Goal: Task Accomplishment & Management: Use online tool/utility

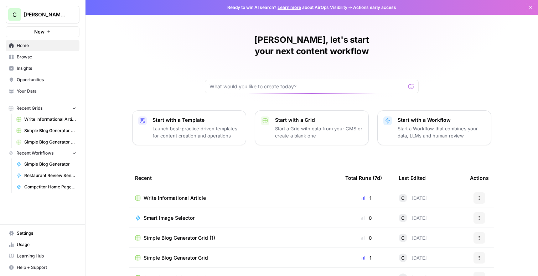
click at [162, 195] on span "Write Informational Article" at bounding box center [175, 198] width 62 height 7
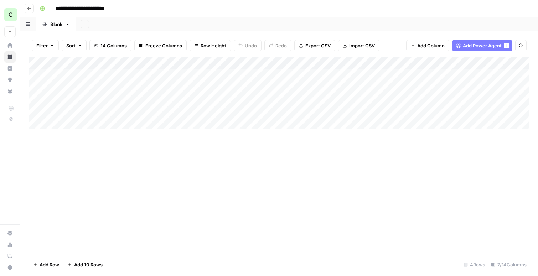
click at [25, 11] on button "Go back" at bounding box center [29, 8] width 9 height 9
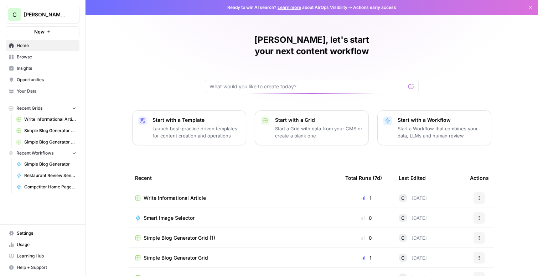
click at [36, 33] on span "New" at bounding box center [39, 31] width 10 height 7
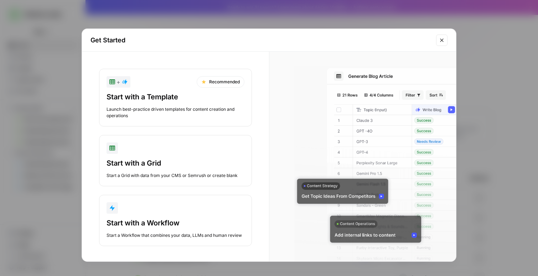
click at [140, 108] on div "Launch best-practice driven templates for content creation and operations" at bounding box center [176, 112] width 138 height 13
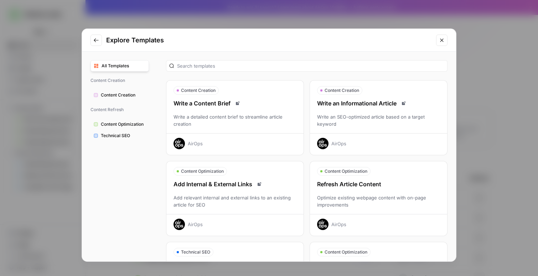
click at [214, 109] on div "Write a Content Brief Write a detailed content brief to streamline article crea…" at bounding box center [235, 124] width 137 height 50
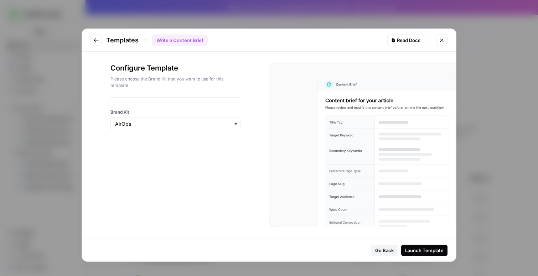
click at [420, 247] on div "Launch Template" at bounding box center [424, 250] width 39 height 7
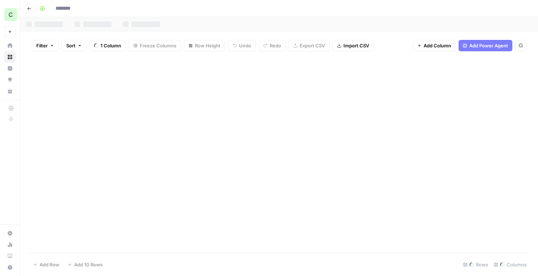
type input "**********"
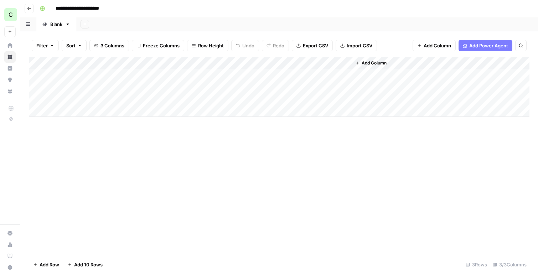
click at [237, 63] on div "Add Column" at bounding box center [279, 87] width 501 height 60
click at [254, 191] on div "Add Column" at bounding box center [279, 155] width 501 height 196
click at [31, 8] on span "Go back" at bounding box center [31, 8] width 0 height 0
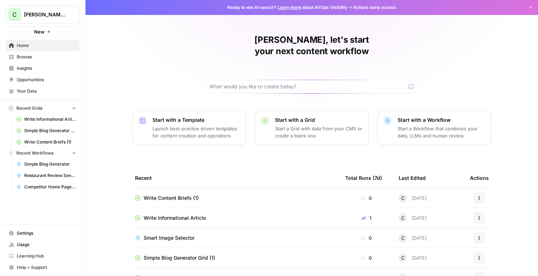
click at [47, 30] on icon "button" at bounding box center [49, 32] width 4 height 4
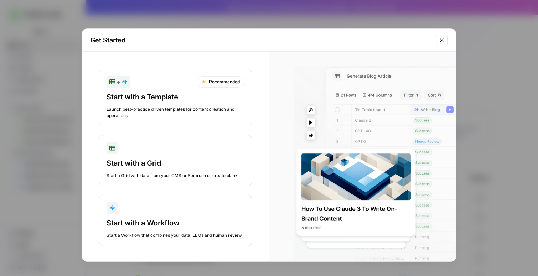
scroll to position [2, 0]
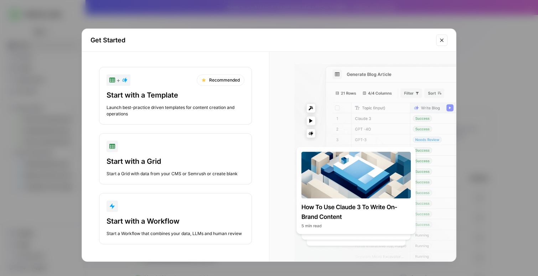
click at [436, 35] on div "Get Started" at bounding box center [269, 40] width 374 height 23
click at [445, 41] on icon "Close modal" at bounding box center [442, 40] width 6 height 6
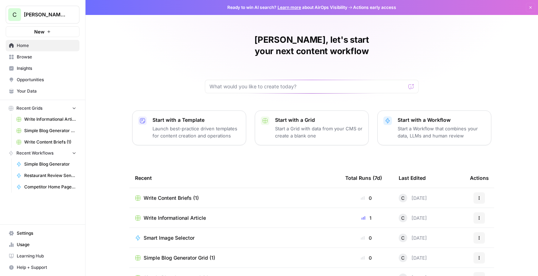
click at [166, 195] on span "Write Content Briefs (1)" at bounding box center [171, 198] width 55 height 7
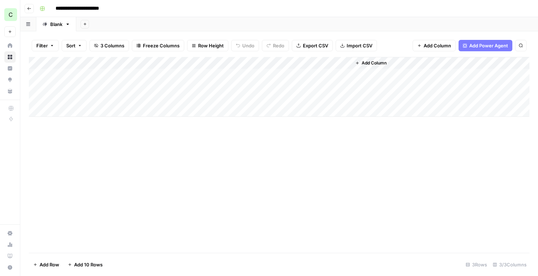
click at [277, 66] on div "Add Column" at bounding box center [279, 87] width 501 height 60
click at [318, 205] on div "Add Column" at bounding box center [279, 155] width 501 height 196
click at [238, 62] on div "Add Column" at bounding box center [279, 87] width 501 height 60
click at [210, 214] on div "Add Column" at bounding box center [279, 155] width 501 height 196
click at [200, 60] on div "Add Column" at bounding box center [279, 87] width 501 height 60
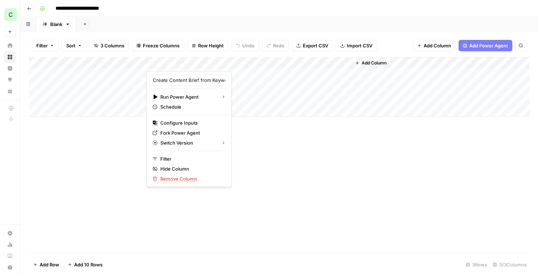
click at [200, 60] on div at bounding box center [200, 64] width 106 height 14
click at [87, 168] on div "Add Column" at bounding box center [279, 155] width 501 height 196
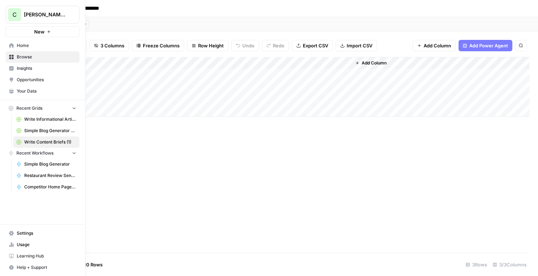
click at [16, 44] on link "Home" at bounding box center [43, 45] width 74 height 11
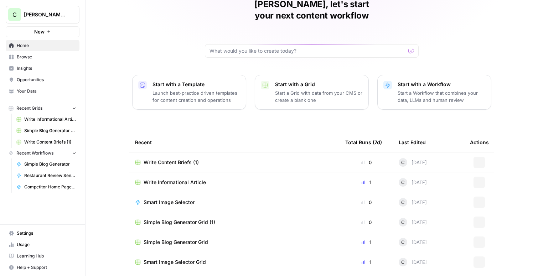
scroll to position [36, 0]
click at [167, 198] on span "Smart Image Selector" at bounding box center [169, 201] width 51 height 7
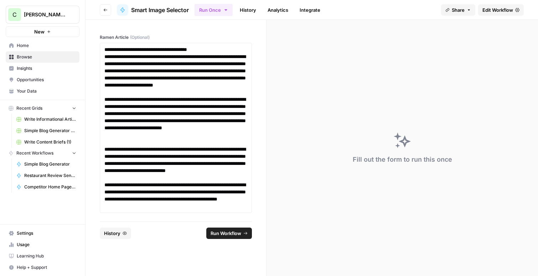
click at [499, 10] on span "Edit Workflow" at bounding box center [498, 9] width 31 height 7
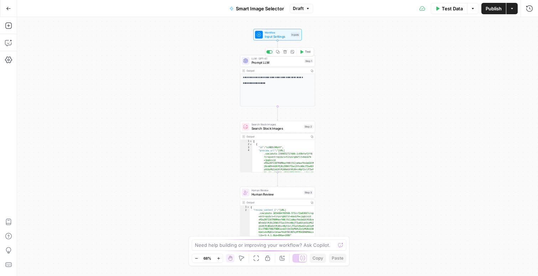
click at [270, 63] on span "Prompt LLM" at bounding box center [277, 62] width 51 height 5
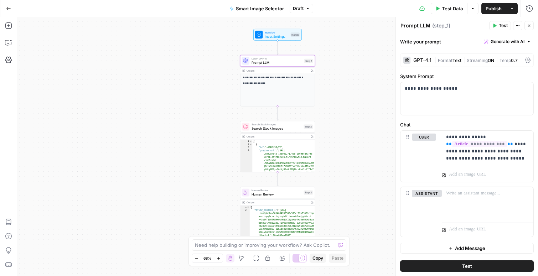
click at [530, 29] on button "Close" at bounding box center [529, 25] width 9 height 9
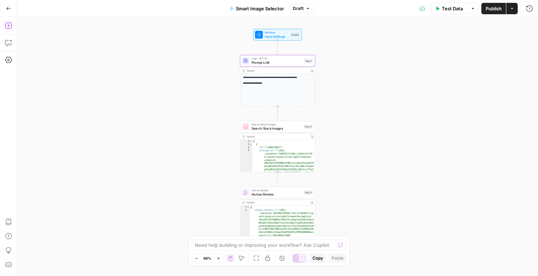
click at [8, 24] on icon "button" at bounding box center [8, 25] width 7 height 7
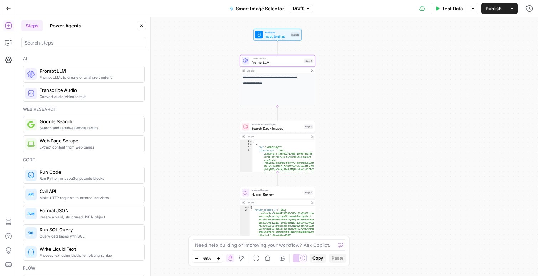
click at [71, 26] on button "Power Agents" at bounding box center [66, 25] width 40 height 11
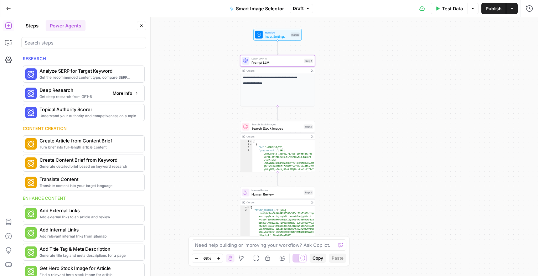
click at [139, 92] on button "More Info" at bounding box center [126, 93] width 32 height 9
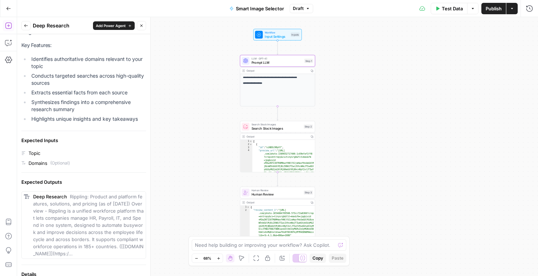
scroll to position [78, 0]
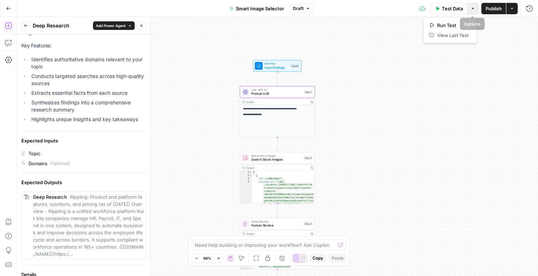
click at [475, 10] on button "Options" at bounding box center [473, 8] width 11 height 11
click at [514, 10] on icon "button" at bounding box center [512, 8] width 4 height 4
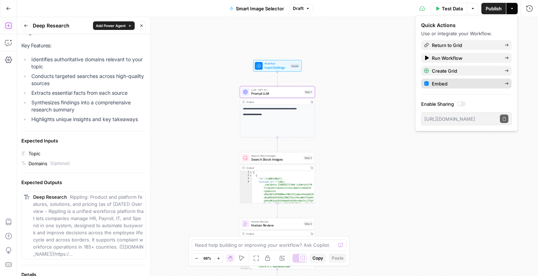
click at [509, 82] on icon at bounding box center [507, 84] width 4 height 4
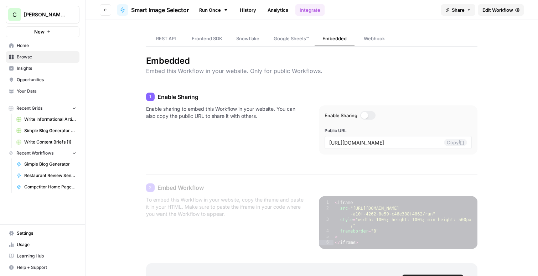
click at [27, 43] on span "Home" at bounding box center [47, 45] width 60 height 6
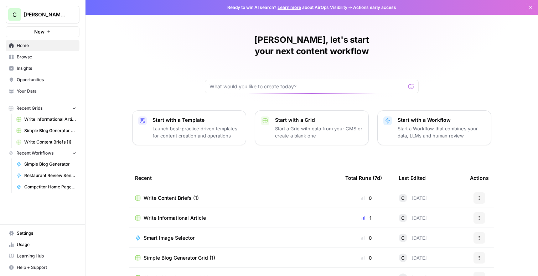
click at [506, 30] on div "[PERSON_NAME], let's start your next content workflow Start with a Template Lau…" at bounding box center [312, 169] width 453 height 339
click at [493, 55] on div "[PERSON_NAME], let's start your next content workflow Start with a Template Lau…" at bounding box center [312, 169] width 453 height 339
